Goal: Information Seeking & Learning: Understand process/instructions

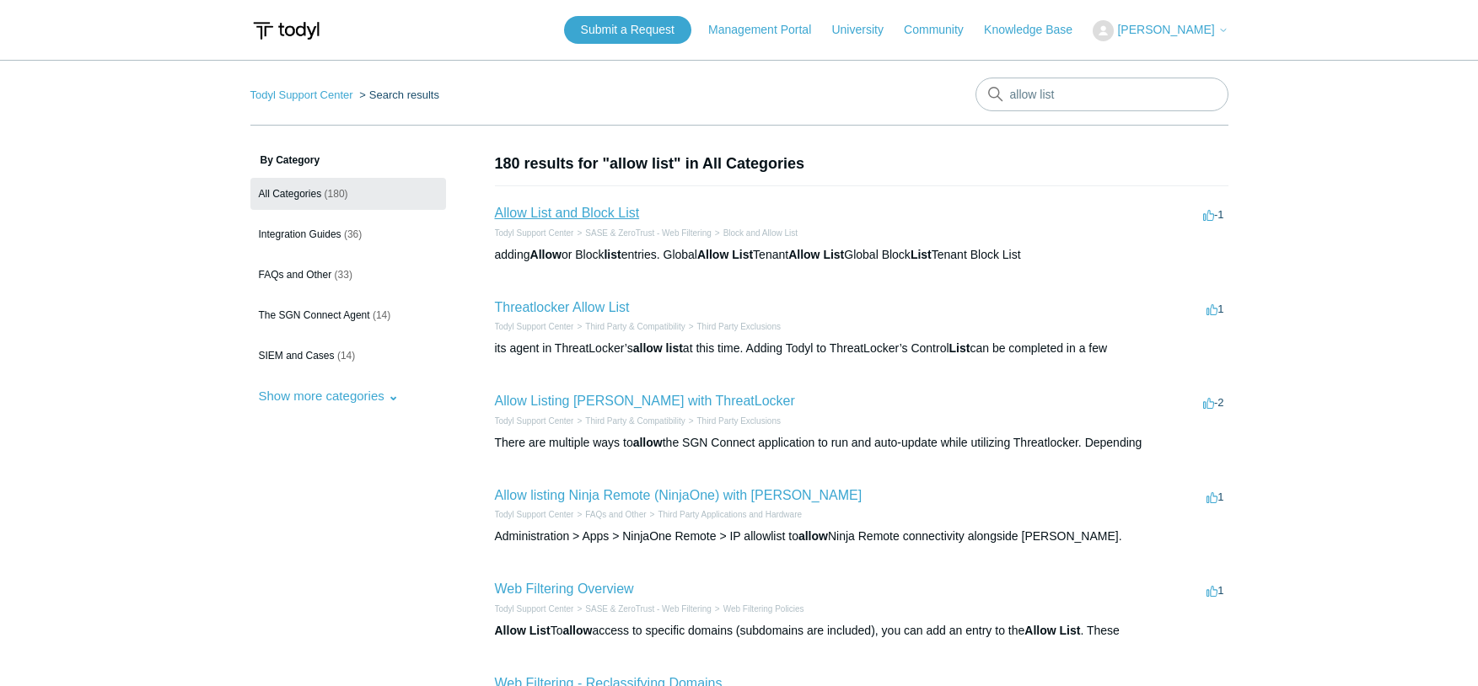
click at [617, 212] on link "Allow List and Block List" at bounding box center [567, 213] width 145 height 14
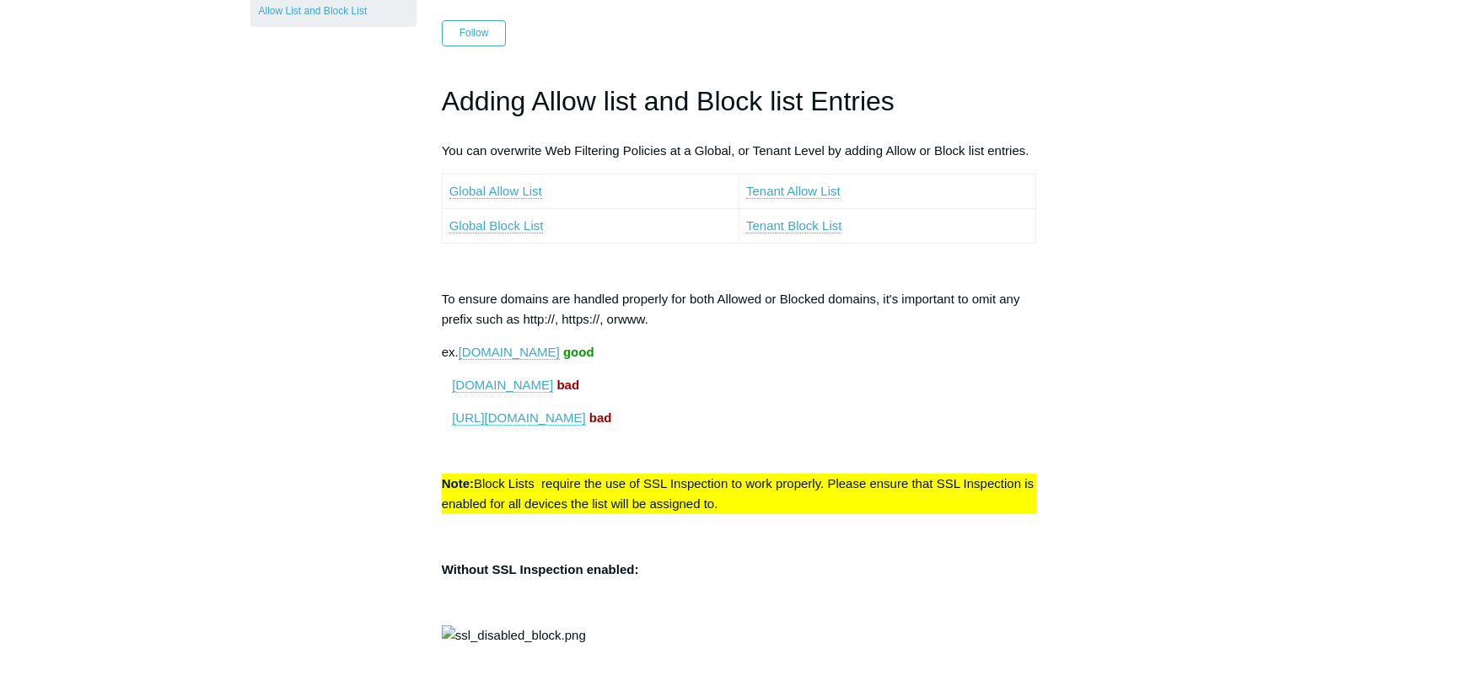
scroll to position [192, 0]
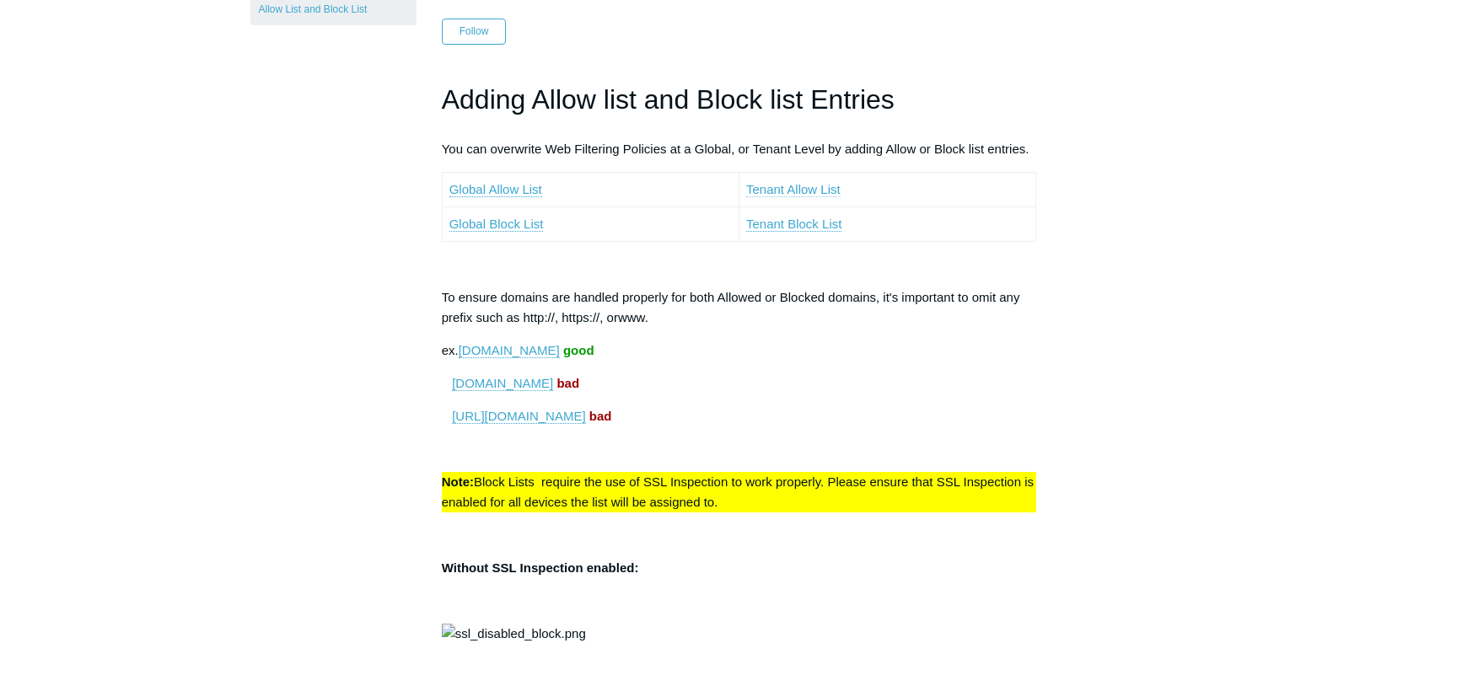
click at [795, 188] on link "Tenant Allow List" at bounding box center [793, 189] width 94 height 15
